Goal: Contribute content

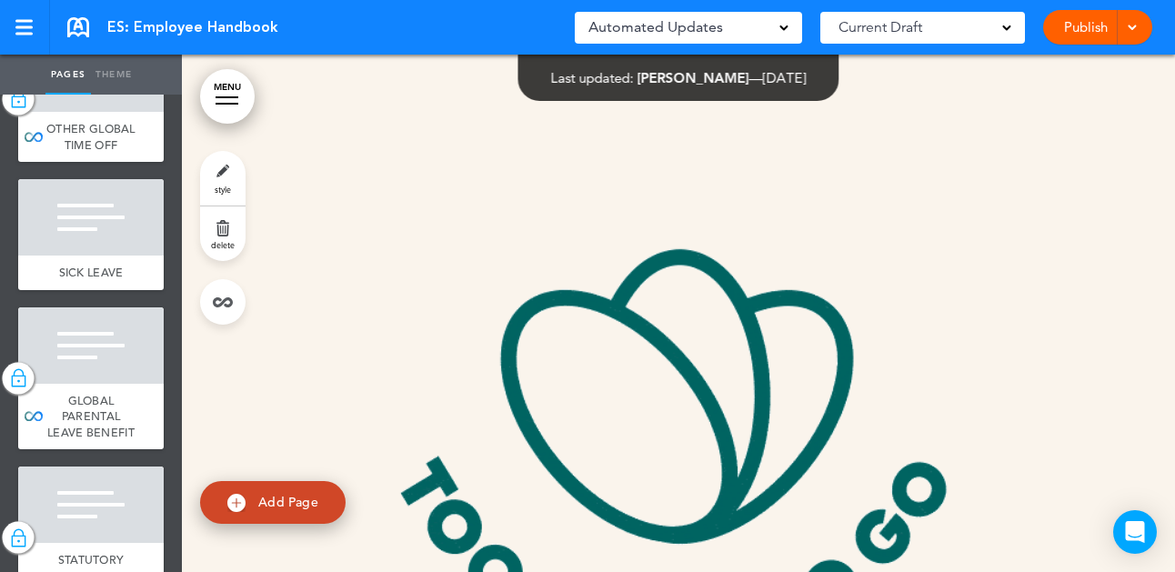
scroll to position [5268, 0]
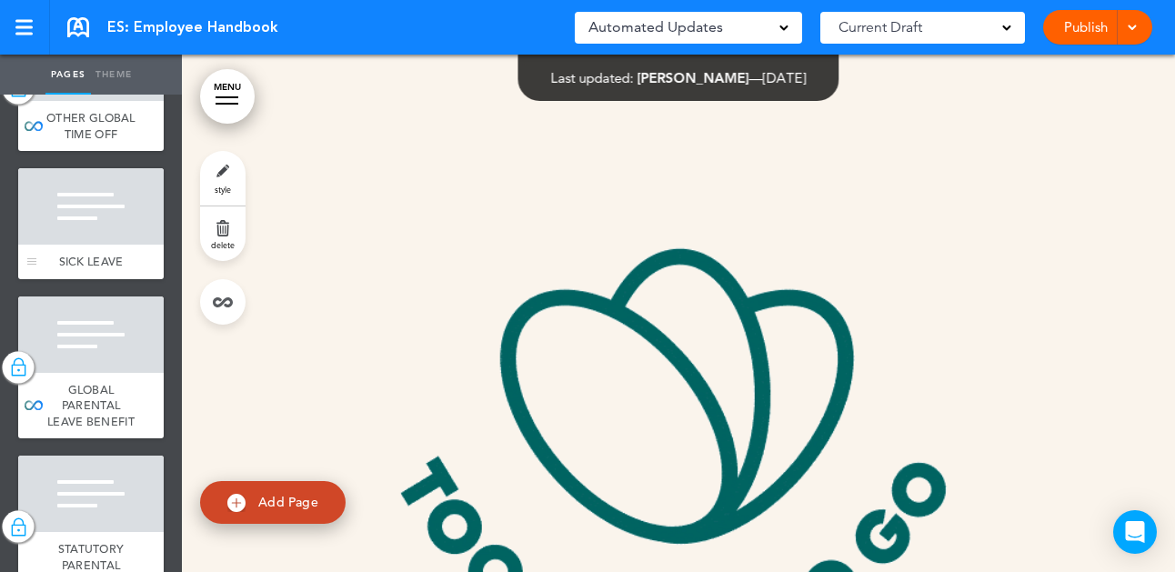
click at [131, 245] on div at bounding box center [91, 206] width 146 height 76
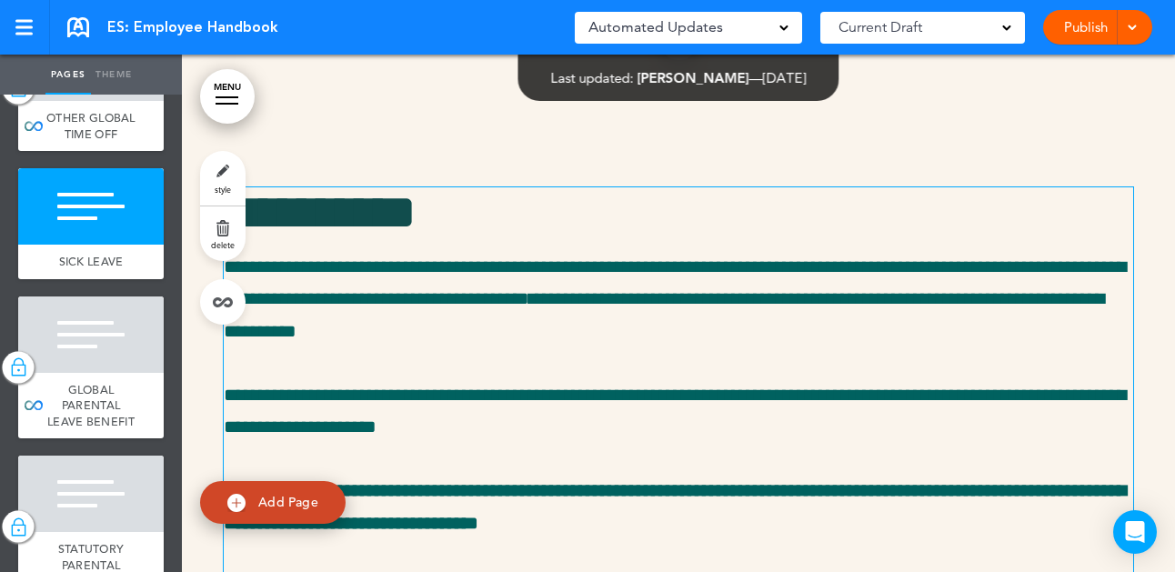
scroll to position [33408, 0]
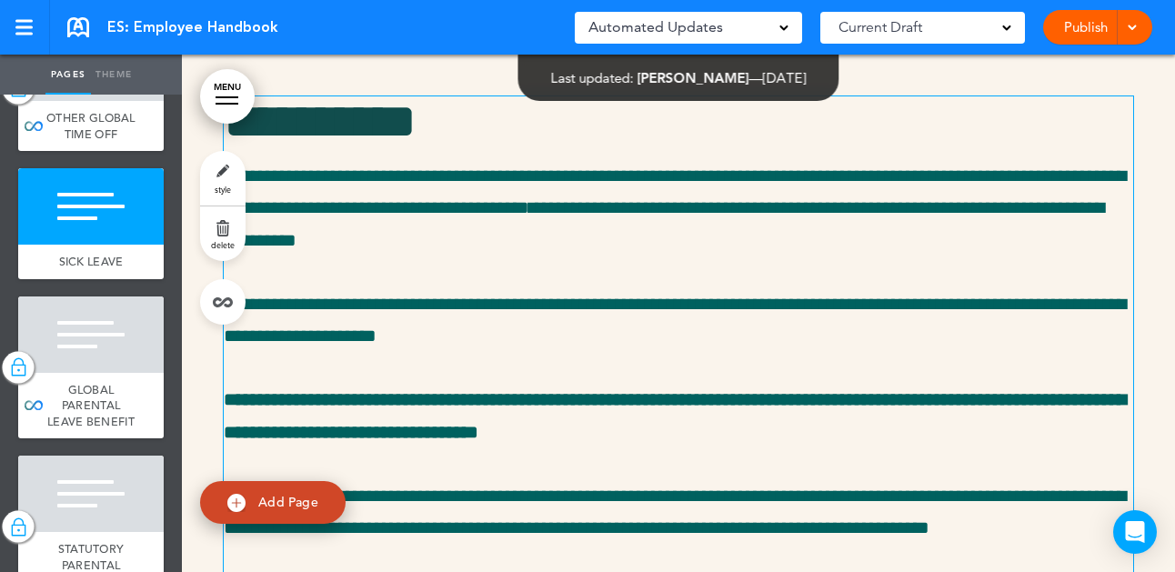
click at [780, 430] on span "**********" at bounding box center [675, 415] width 902 height 50
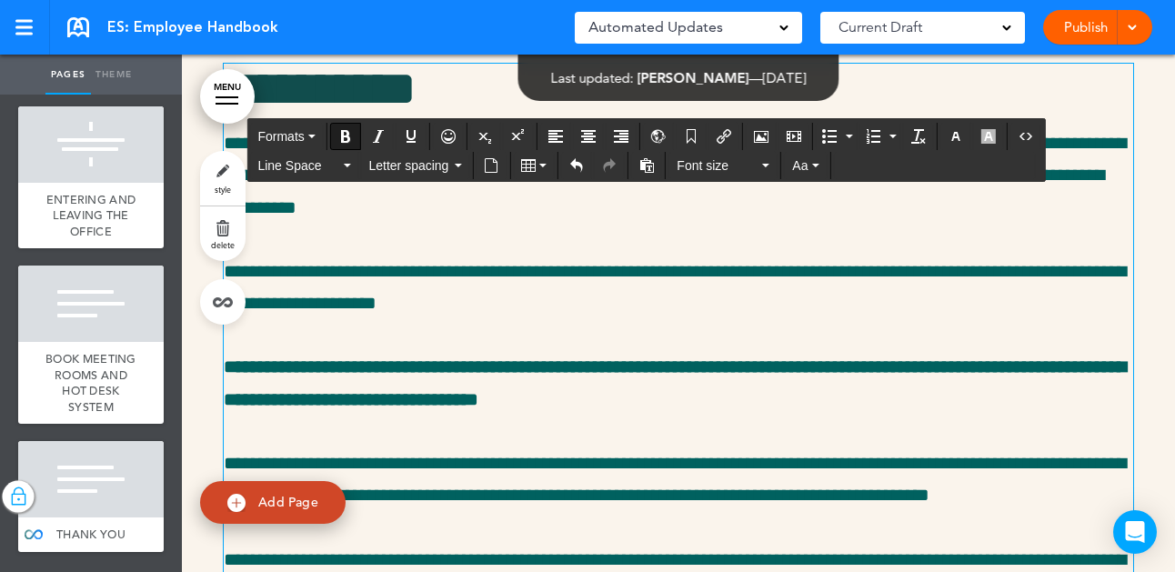
scroll to position [10045, 0]
click at [1134, 33] on div at bounding box center [1129, 27] width 18 height 35
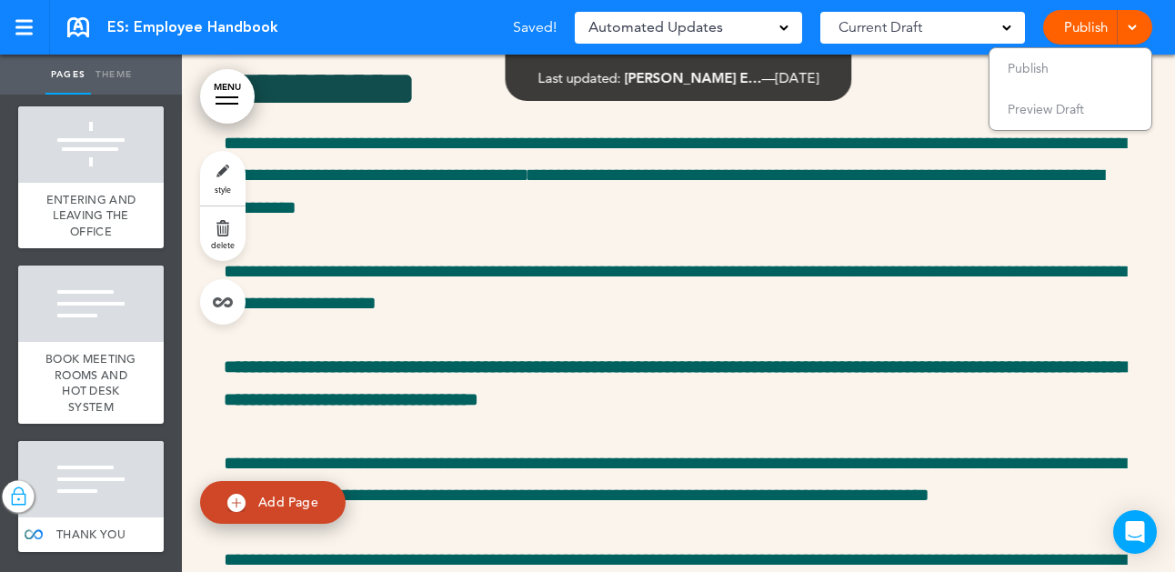
click at [1086, 29] on link "Publish" at bounding box center [1085, 27] width 57 height 35
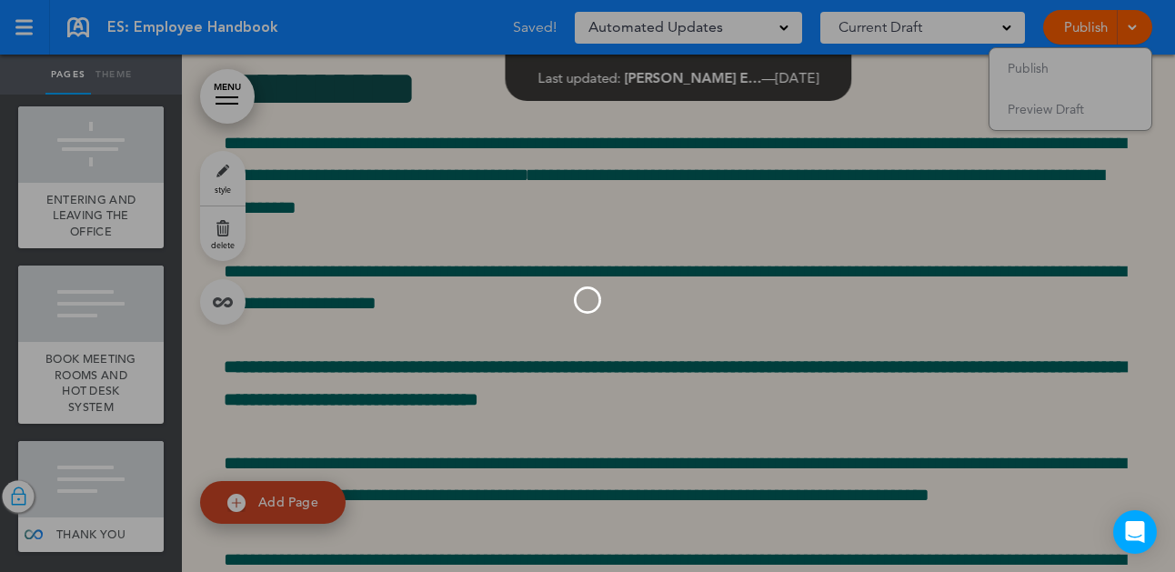
scroll to position [0, 0]
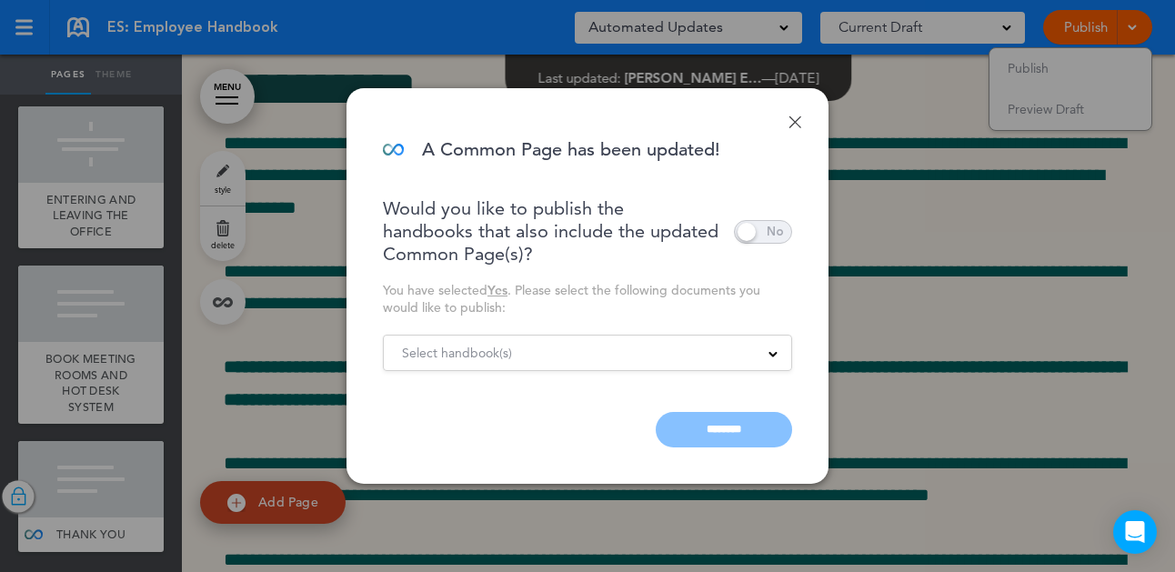
click at [685, 348] on div "Select handbook(s)" at bounding box center [587, 353] width 407 height 20
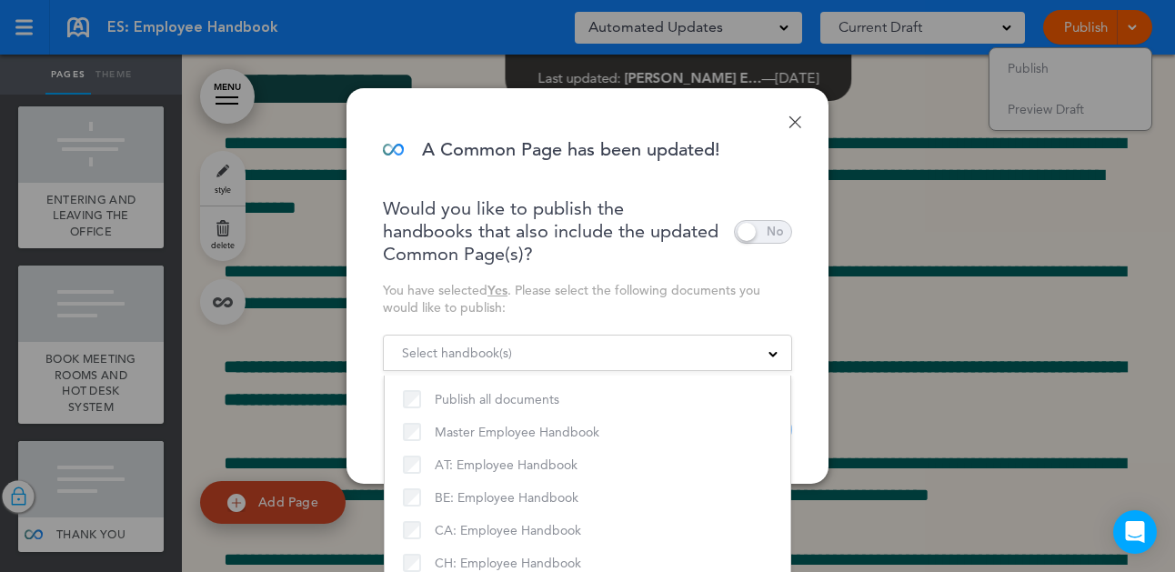
click at [748, 304] on div "You have selected Yes . Please select the following documents you would like to…" at bounding box center [587, 299] width 409 height 35
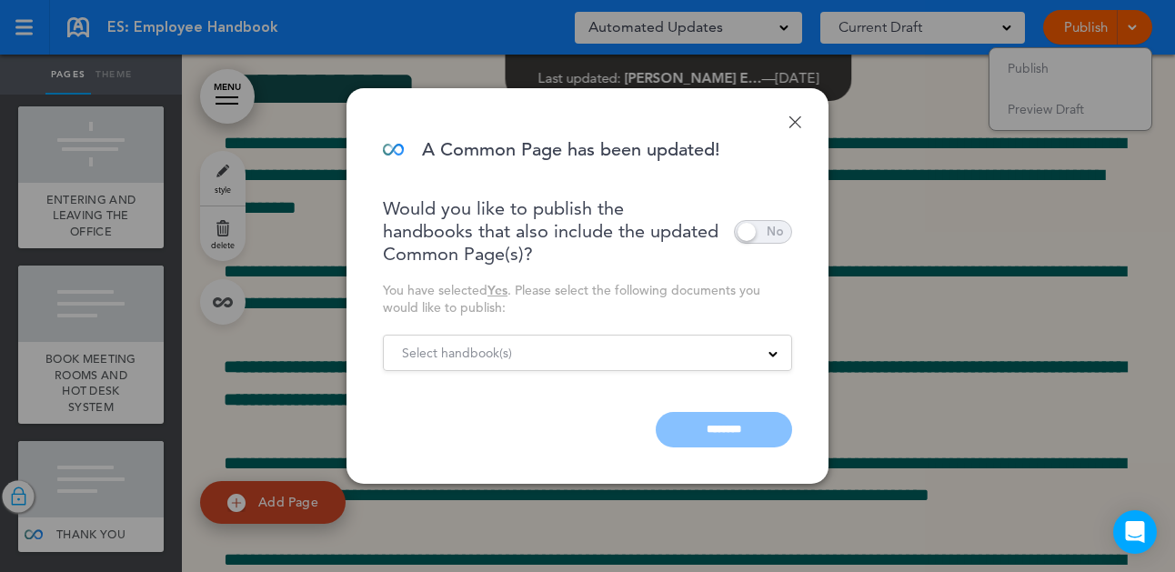
click at [753, 228] on span at bounding box center [763, 232] width 58 height 24
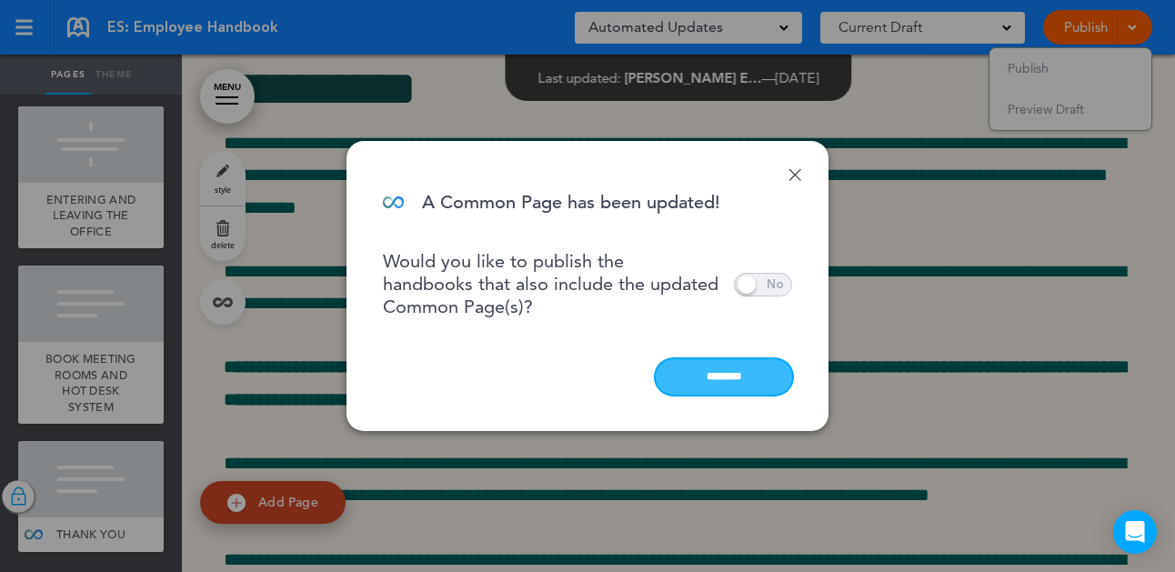
click at [703, 384] on input "********" at bounding box center [724, 376] width 136 height 35
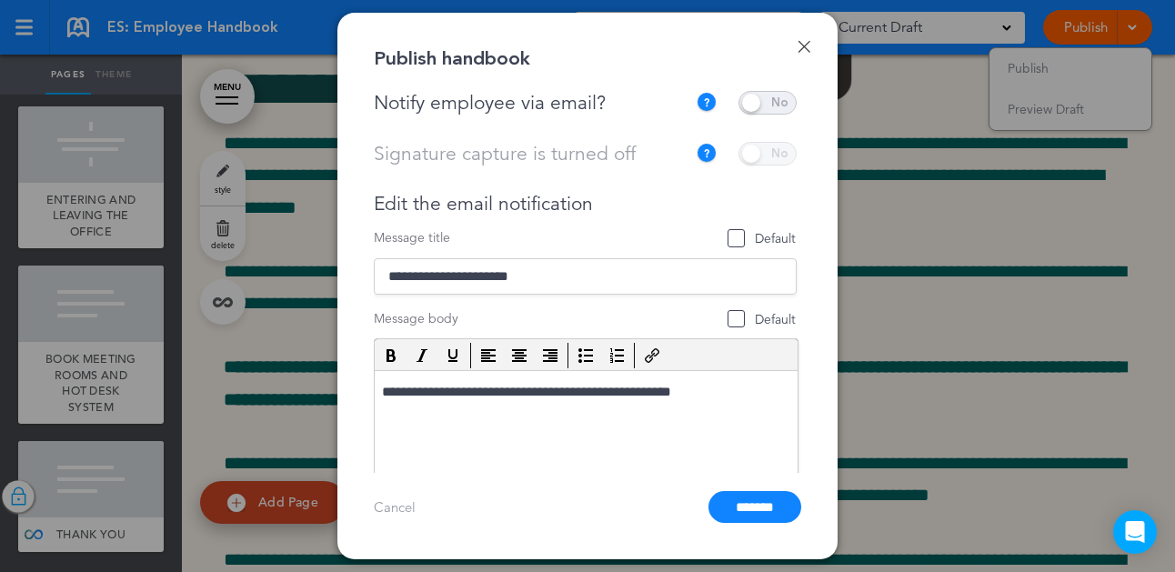
click at [745, 106] on span at bounding box center [767, 103] width 58 height 24
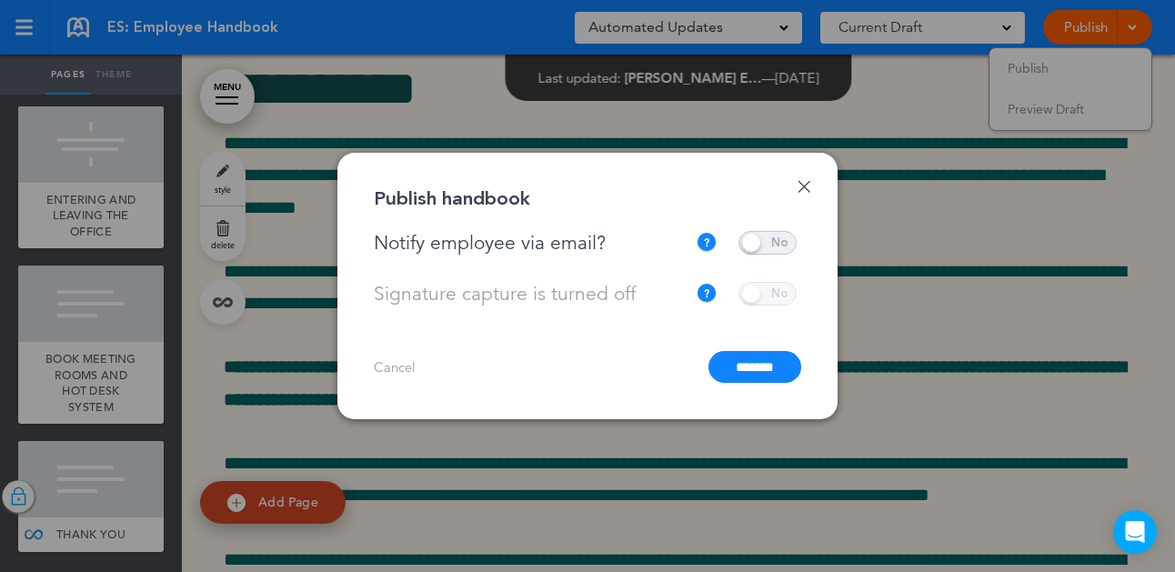
click at [743, 374] on input "*******" at bounding box center [754, 367] width 93 height 32
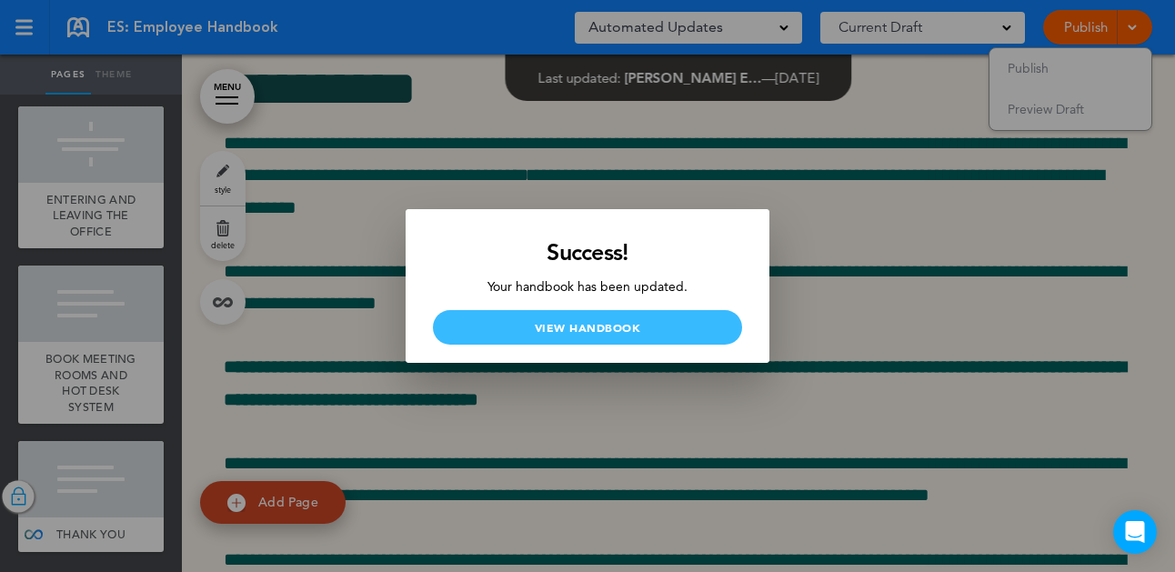
click at [586, 338] on link "View Handbook" at bounding box center [587, 327] width 309 height 35
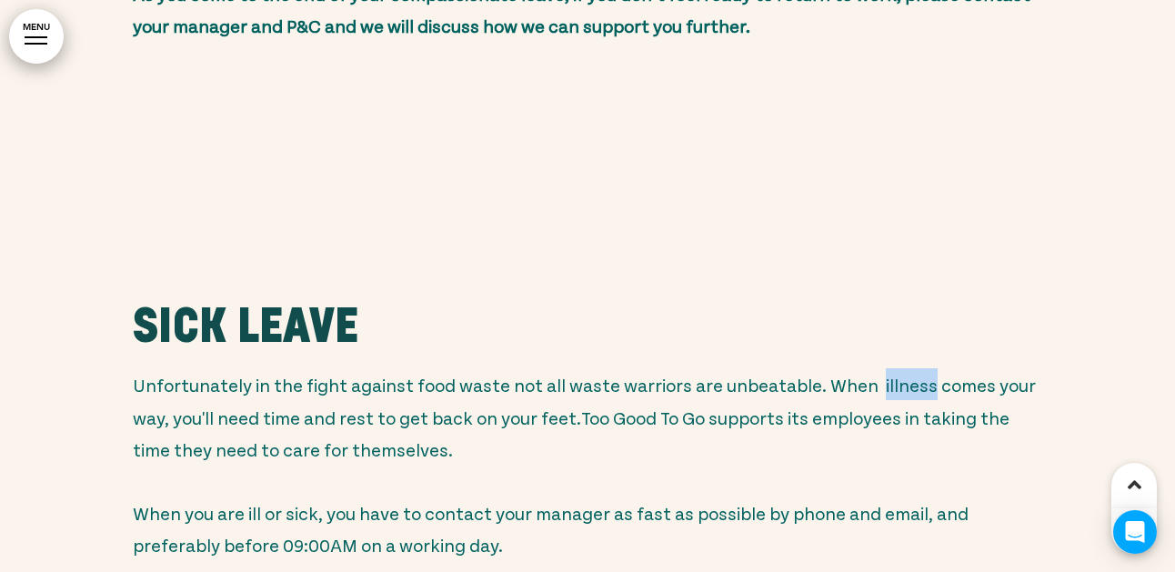
scroll to position [33235, 0]
